Goal: Navigation & Orientation: Find specific page/section

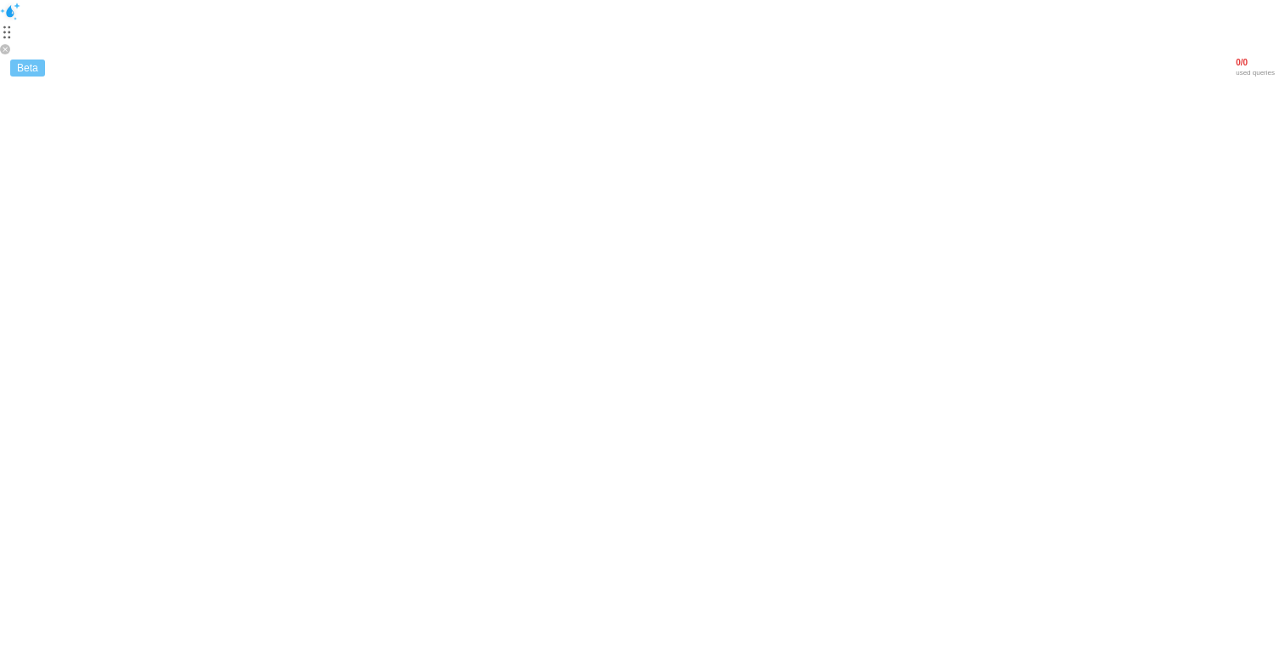
click at [373, 22] on html "Beta 0 / 0 used queries" at bounding box center [642, 43] width 1285 height 86
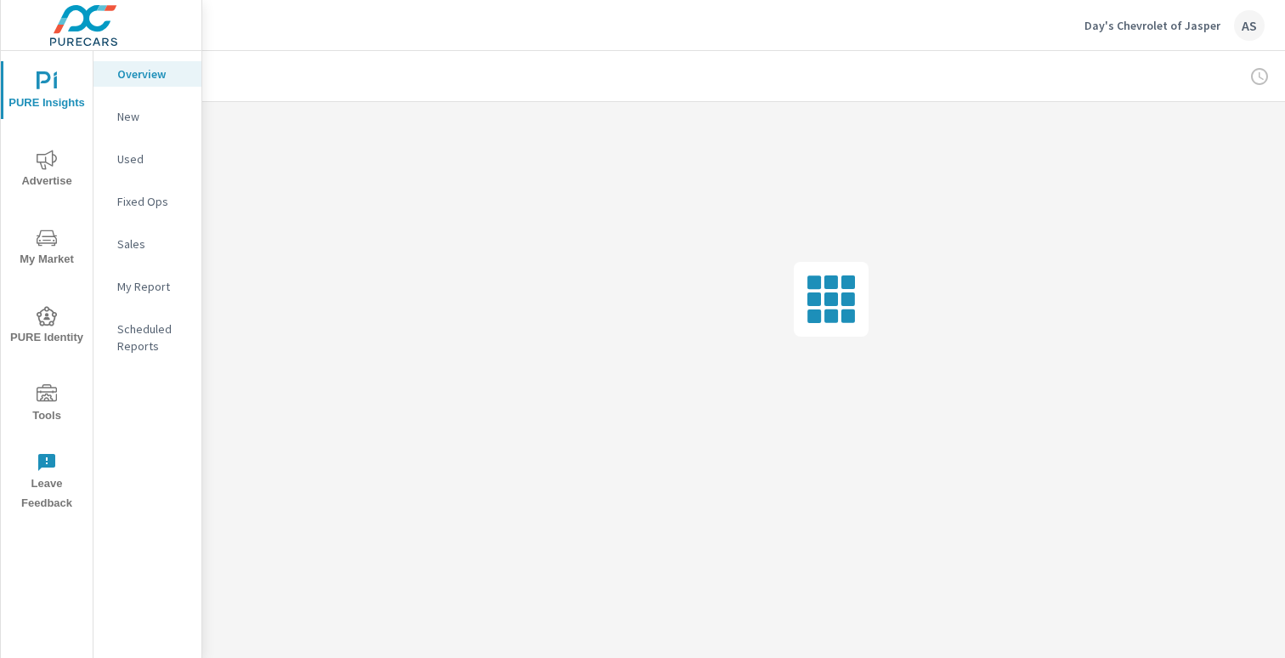
click at [1240, 25] on div "AS" at bounding box center [1249, 25] width 31 height 31
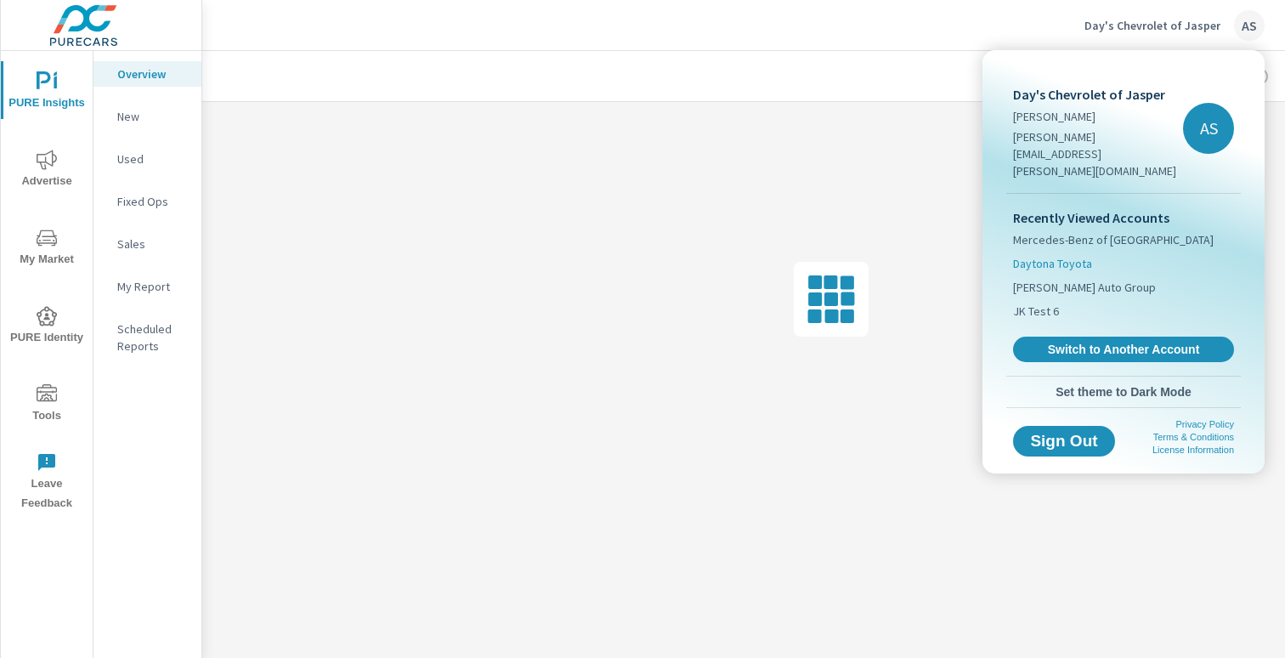
click at [1063, 255] on span "Daytona Toyota" at bounding box center [1052, 263] width 79 height 17
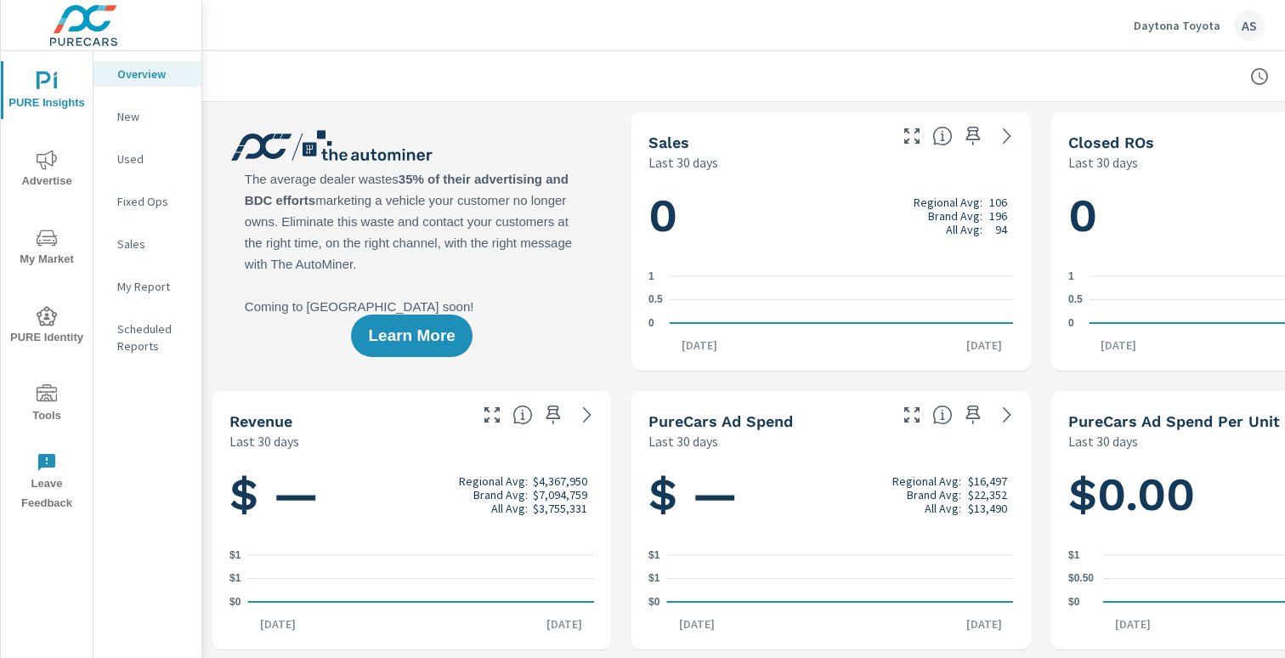
click at [534, 189] on div "Learn More" at bounding box center [412, 241] width 399 height 258
click at [1229, 37] on div "Daytona Toyota AS" at bounding box center [1199, 25] width 131 height 31
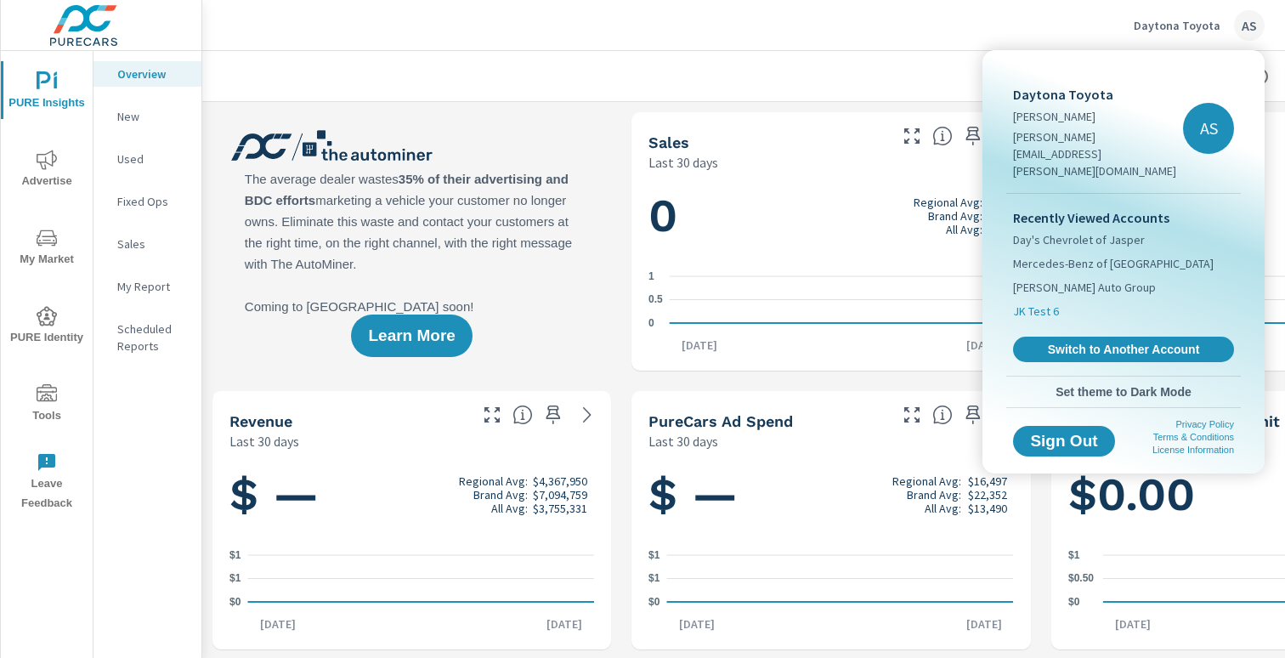
click at [1038, 303] on span "JK Test 6" at bounding box center [1036, 311] width 46 height 17
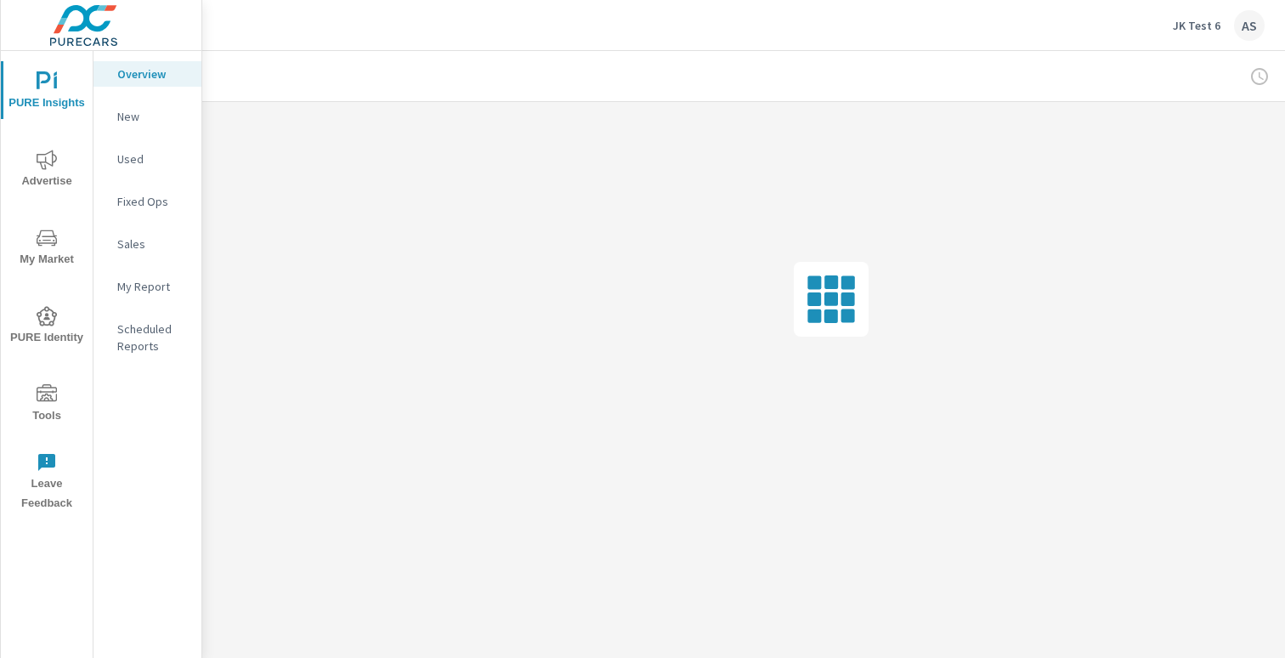
click at [1243, 17] on div "AS" at bounding box center [1249, 25] width 31 height 31
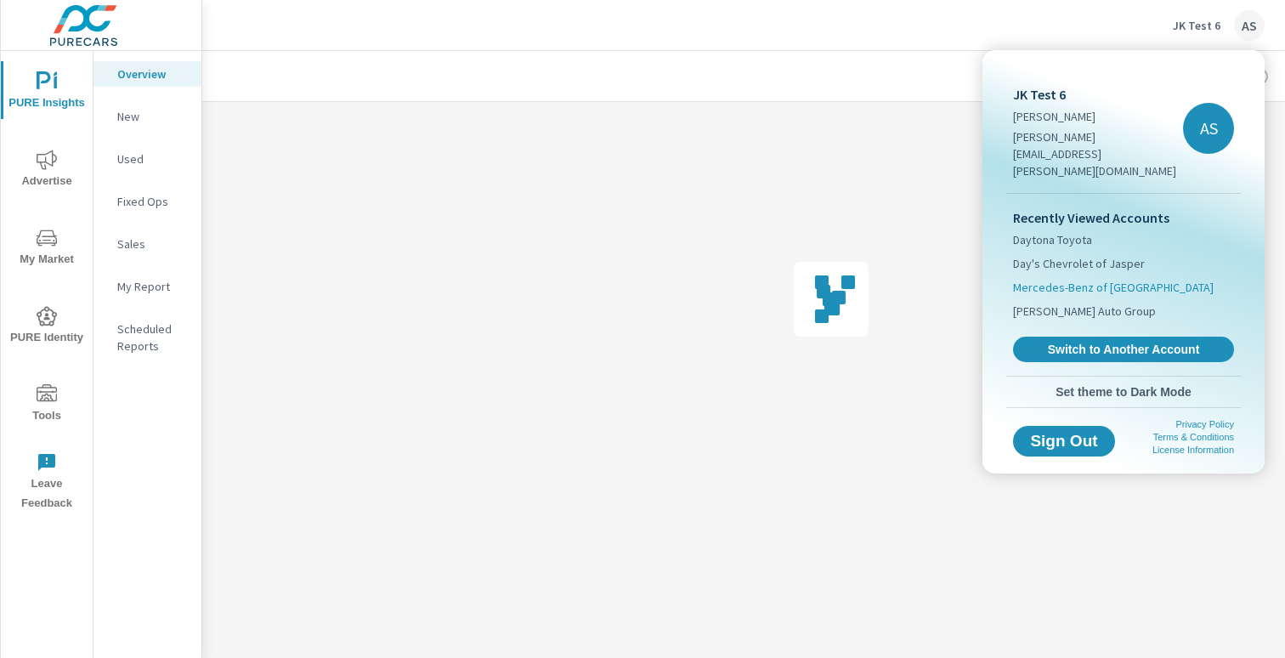
click at [1054, 279] on span "Mercedes-Benz of San Antonio" at bounding box center [1113, 287] width 201 height 17
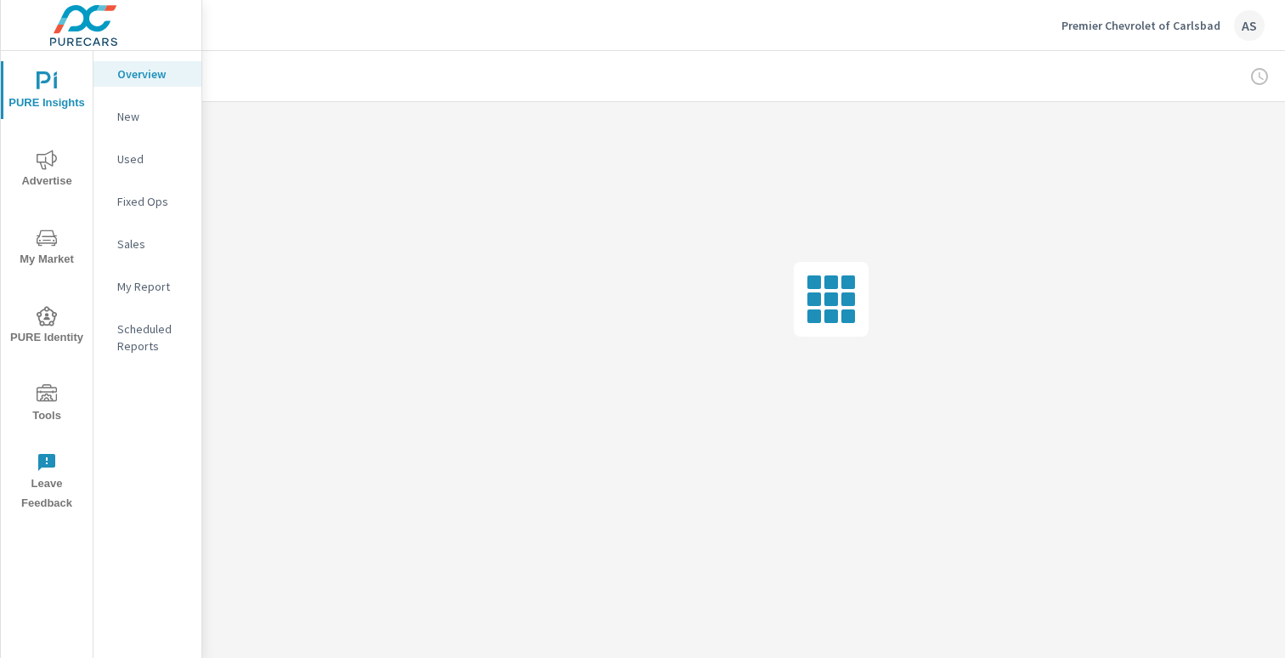
drag, startPoint x: 1053, startPoint y: 33, endPoint x: 1234, endPoint y: 25, distance: 180.4
click at [1238, 25] on div "Premier Chevrolet of Carlsbad AS" at bounding box center [744, 25] width 1042 height 50
click at [1226, 25] on div "Premier Chevrolet of Carlsbad AS" at bounding box center [1163, 25] width 203 height 31
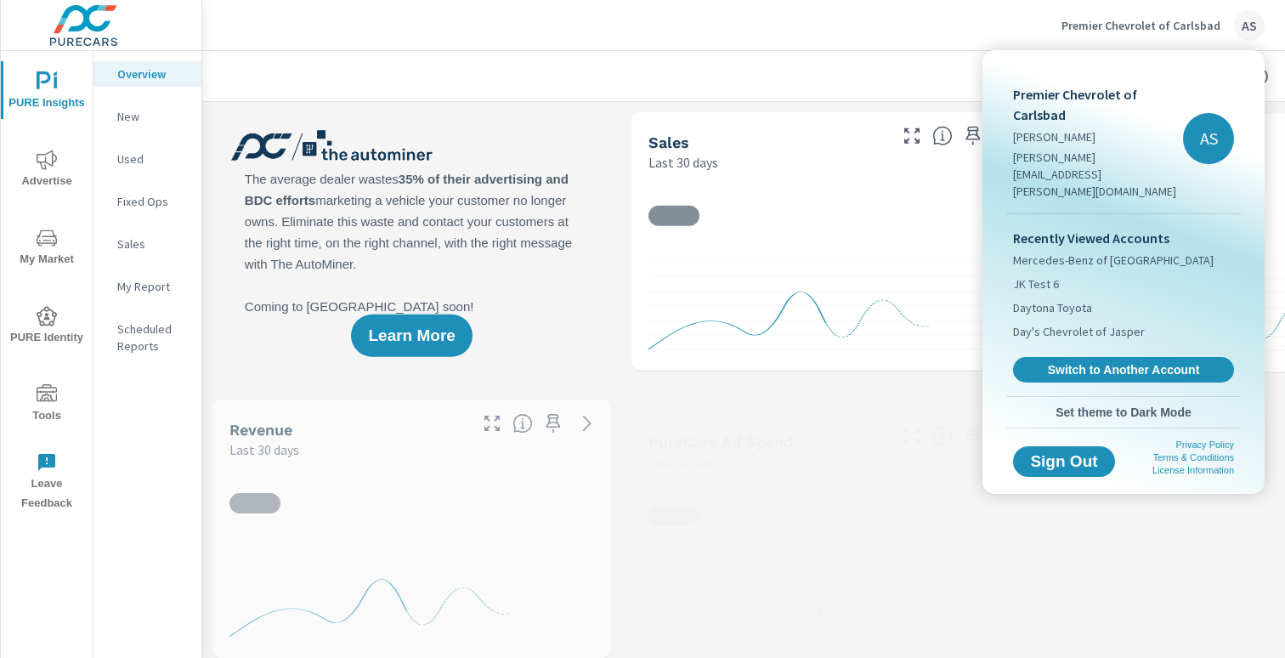
click at [1046, 110] on p "Premier Chevrolet of Carlsbad" at bounding box center [1098, 104] width 170 height 41
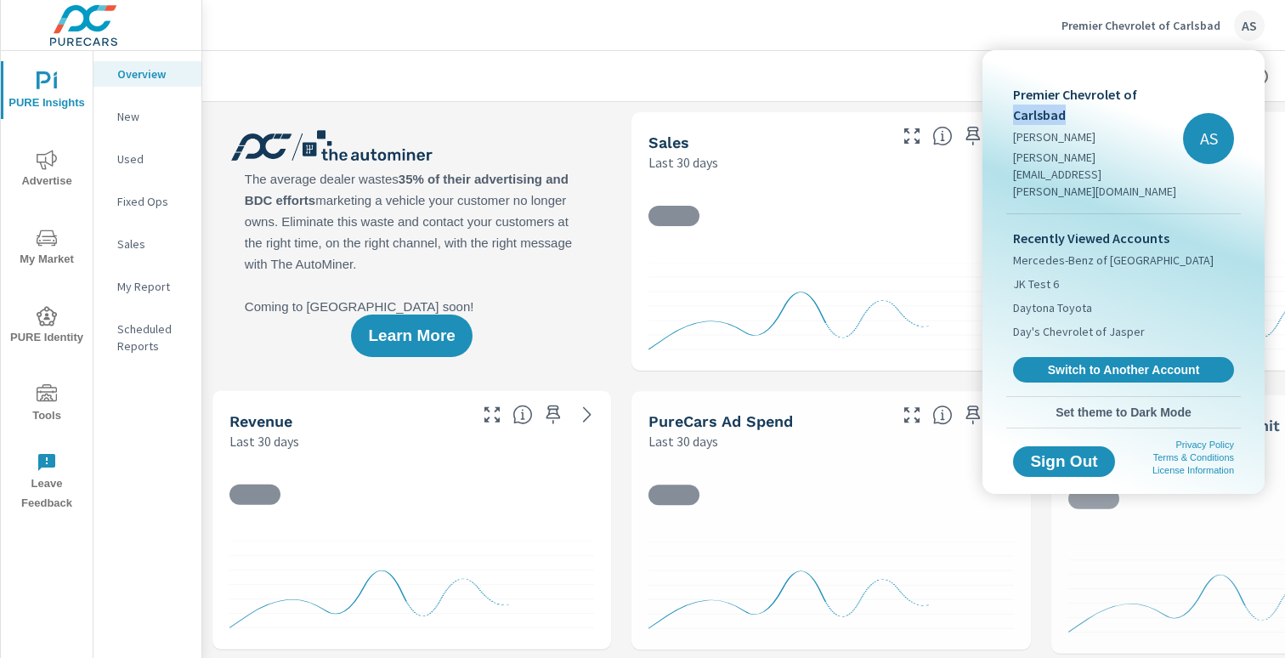
click at [1046, 110] on p "Premier Chevrolet of Carlsbad" at bounding box center [1098, 104] width 170 height 41
copy p "Premier Chevrolet of Carlsbad"
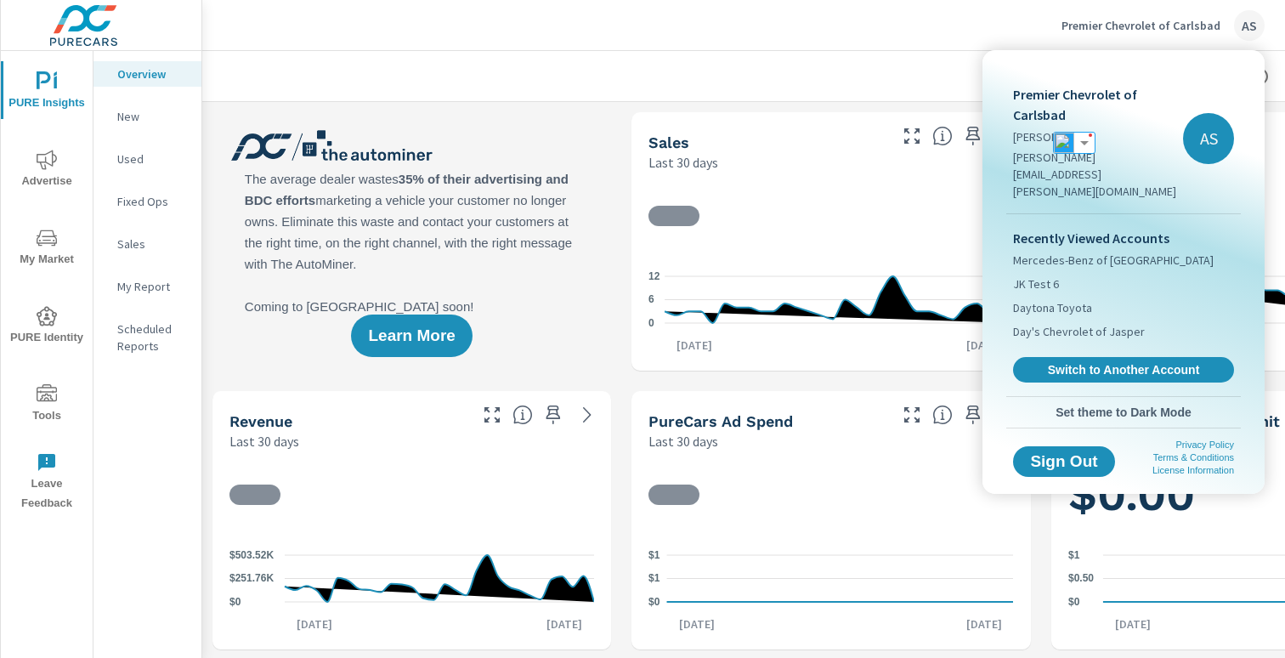
click at [761, 151] on div at bounding box center [642, 329] width 1285 height 658
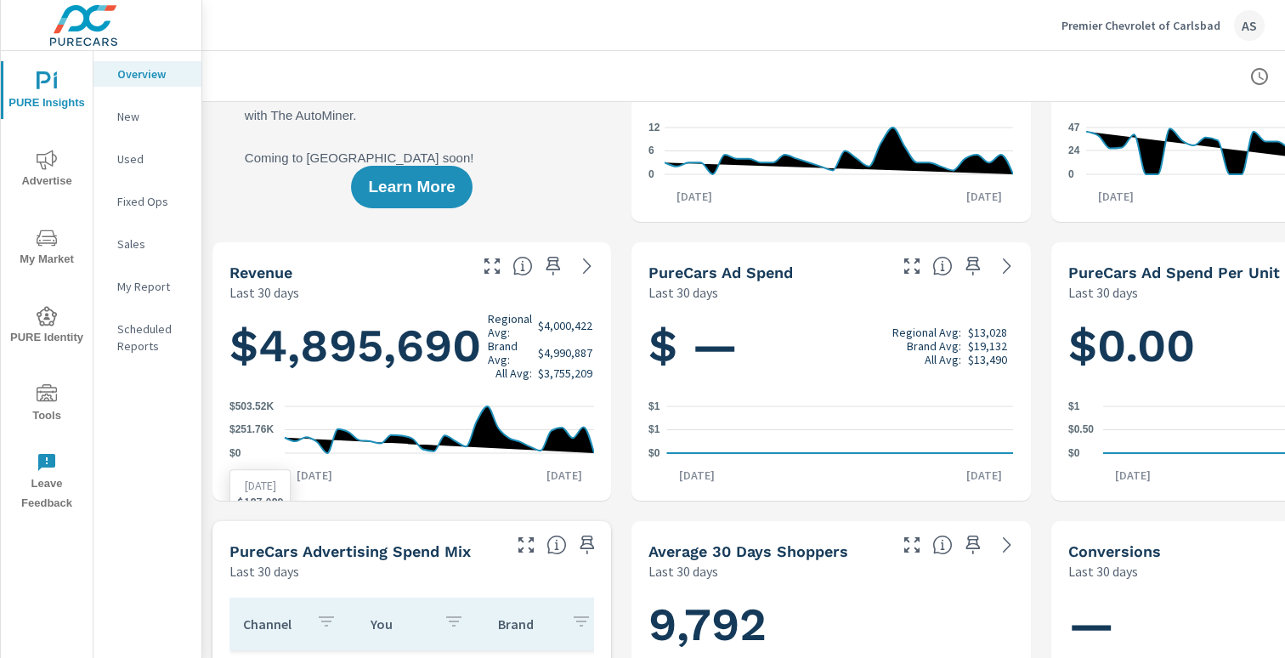
scroll to position [31, 0]
